Goal: Task Accomplishment & Management: Use online tool/utility

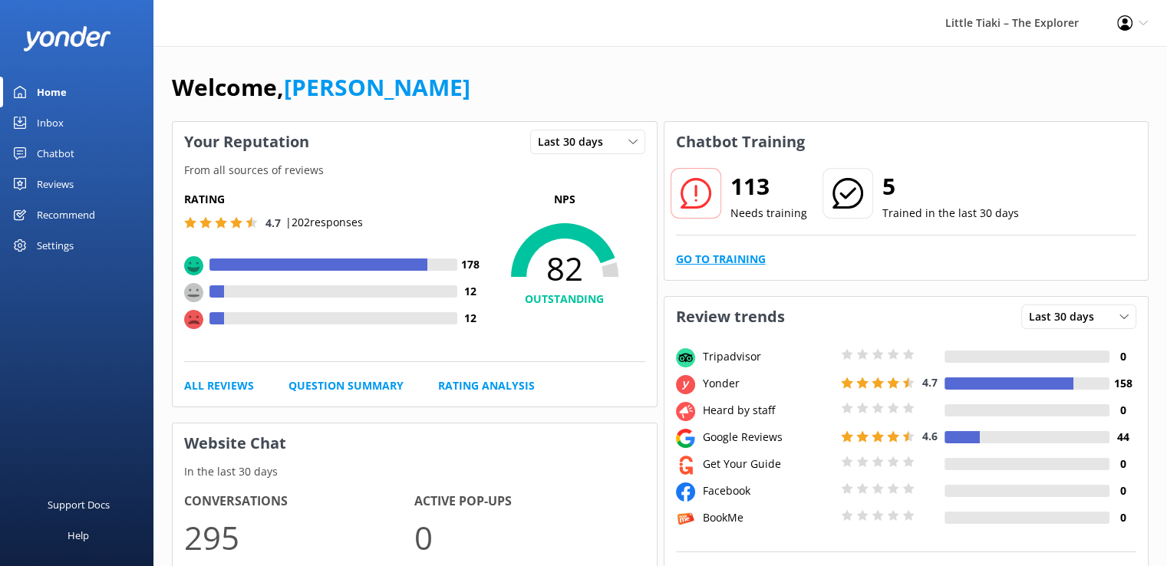
click at [688, 256] on link "Go to Training" at bounding box center [721, 259] width 90 height 17
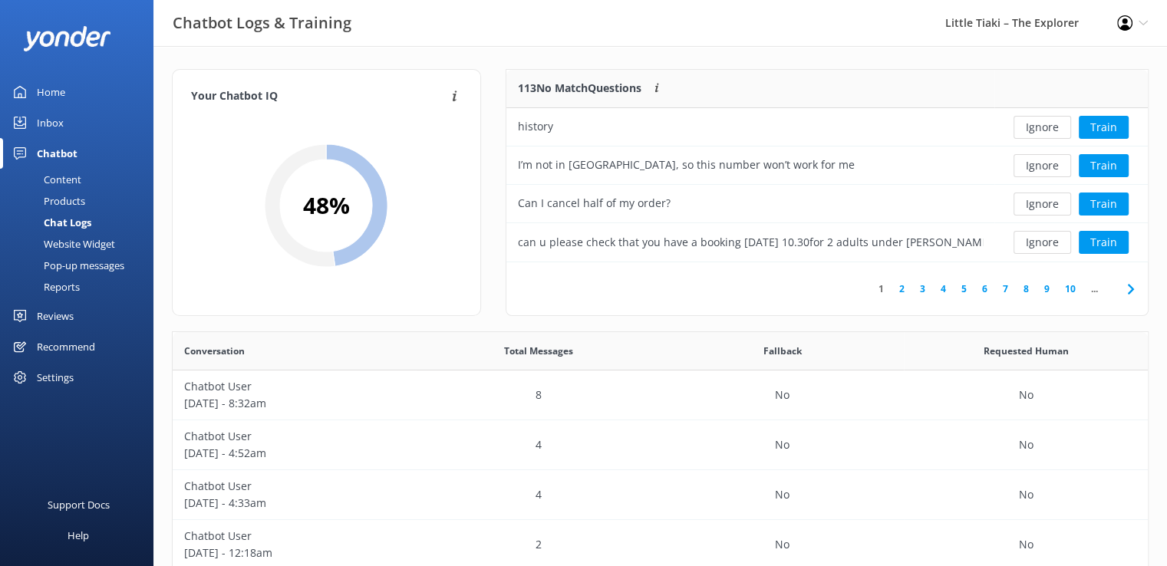
click at [1127, 287] on icon at bounding box center [1131, 289] width 18 height 18
